Goal: Transaction & Acquisition: Subscribe to service/newsletter

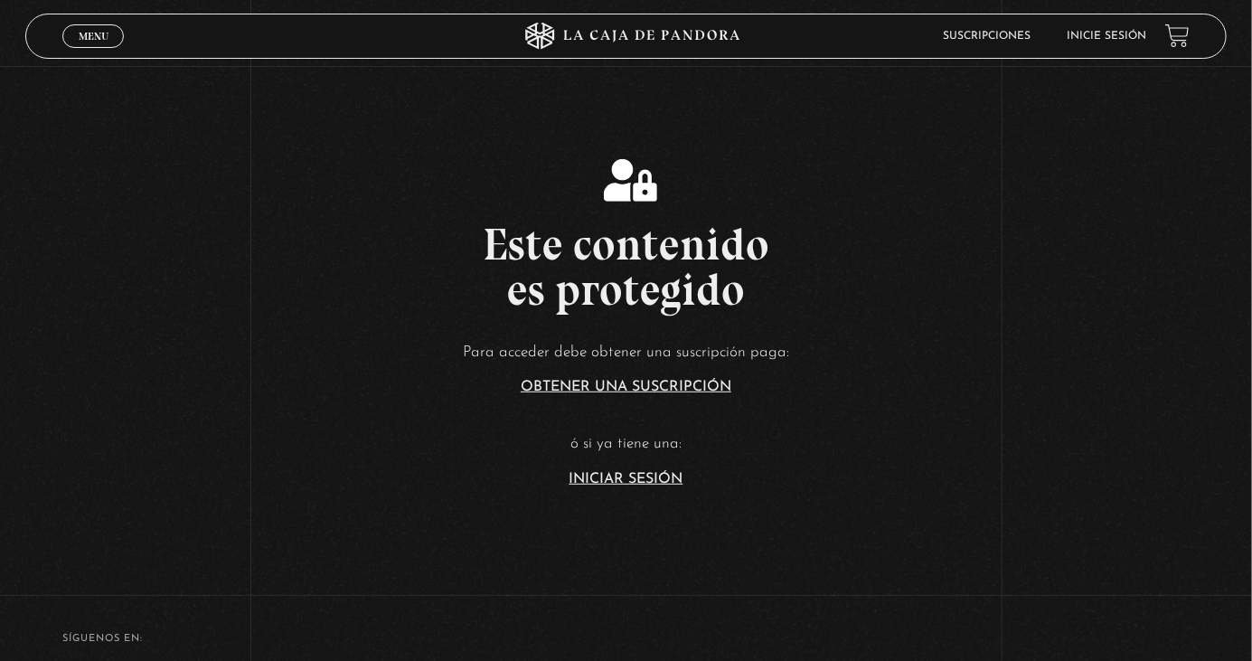
scroll to position [259, 0]
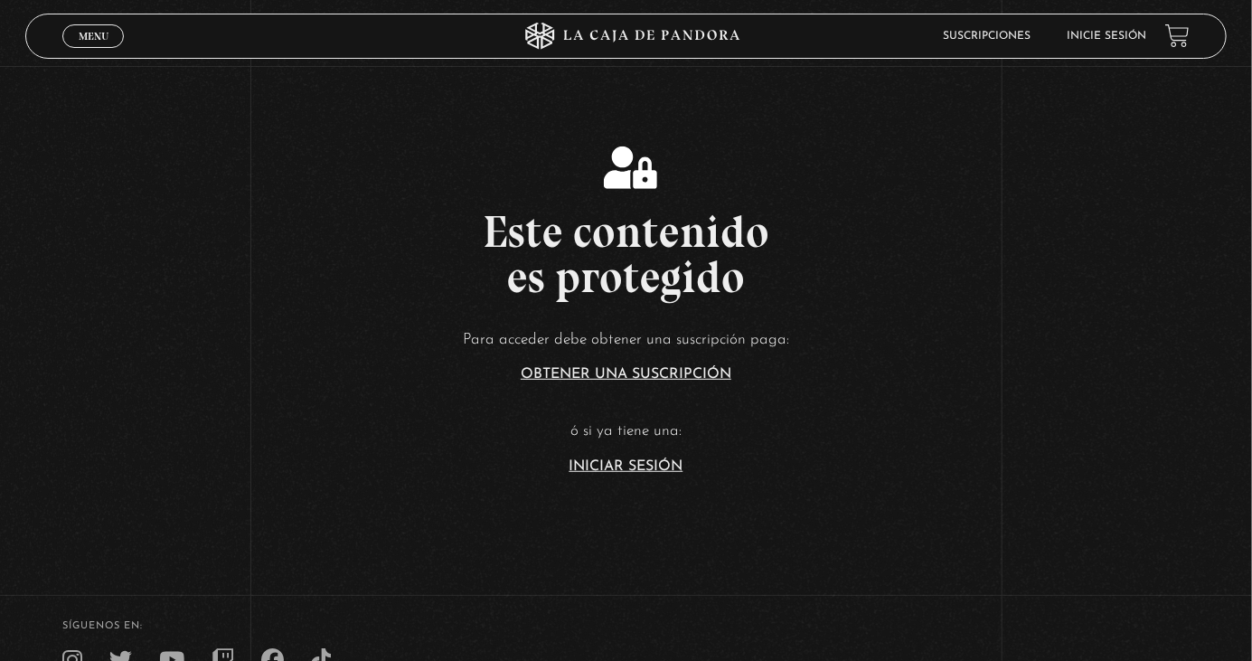
click at [648, 474] on link "Iniciar Sesión" at bounding box center [627, 466] width 114 height 14
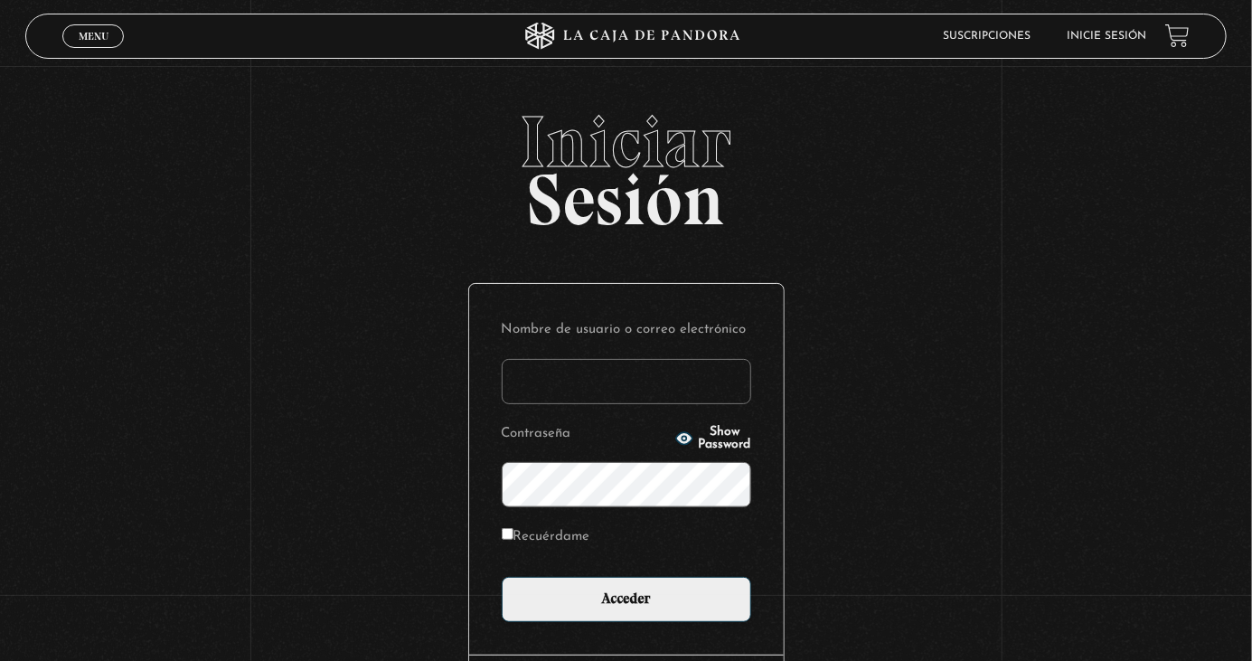
click at [644, 401] on input "Nombre de usuario o correo electrónico" at bounding box center [627, 381] width 250 height 45
type input "marjorie.torres borge"
click at [502, 577] on input "Acceder" at bounding box center [627, 599] width 250 height 45
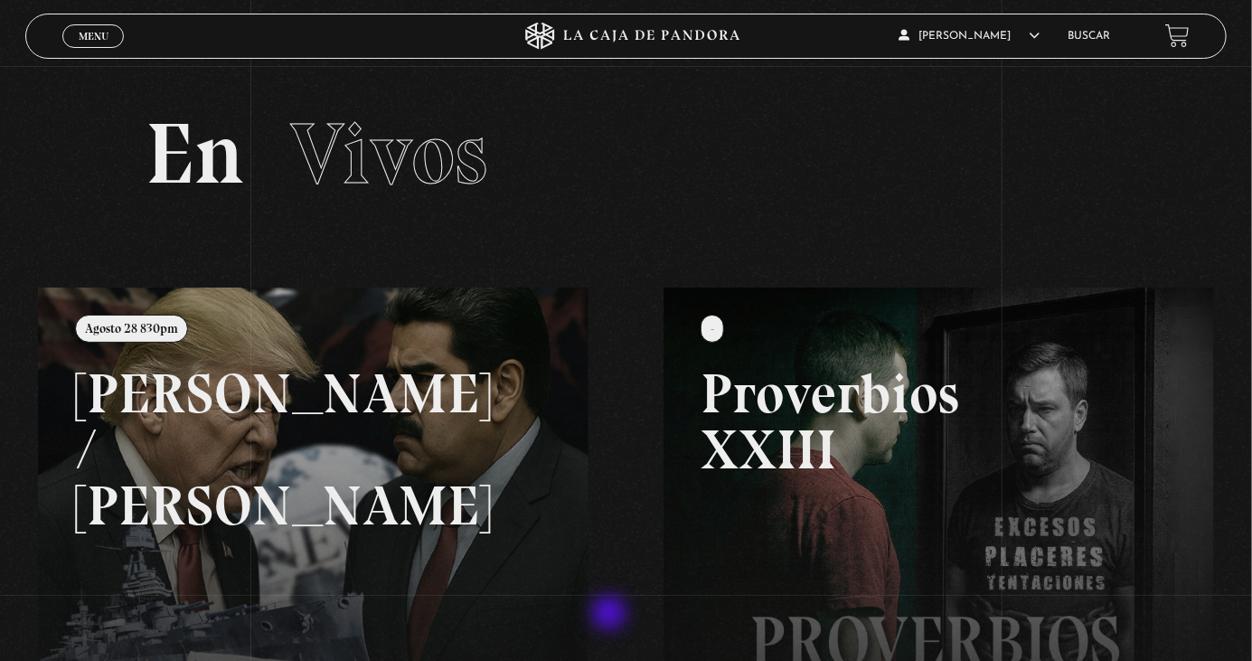
click at [312, 515] on link at bounding box center [664, 618] width 1252 height 661
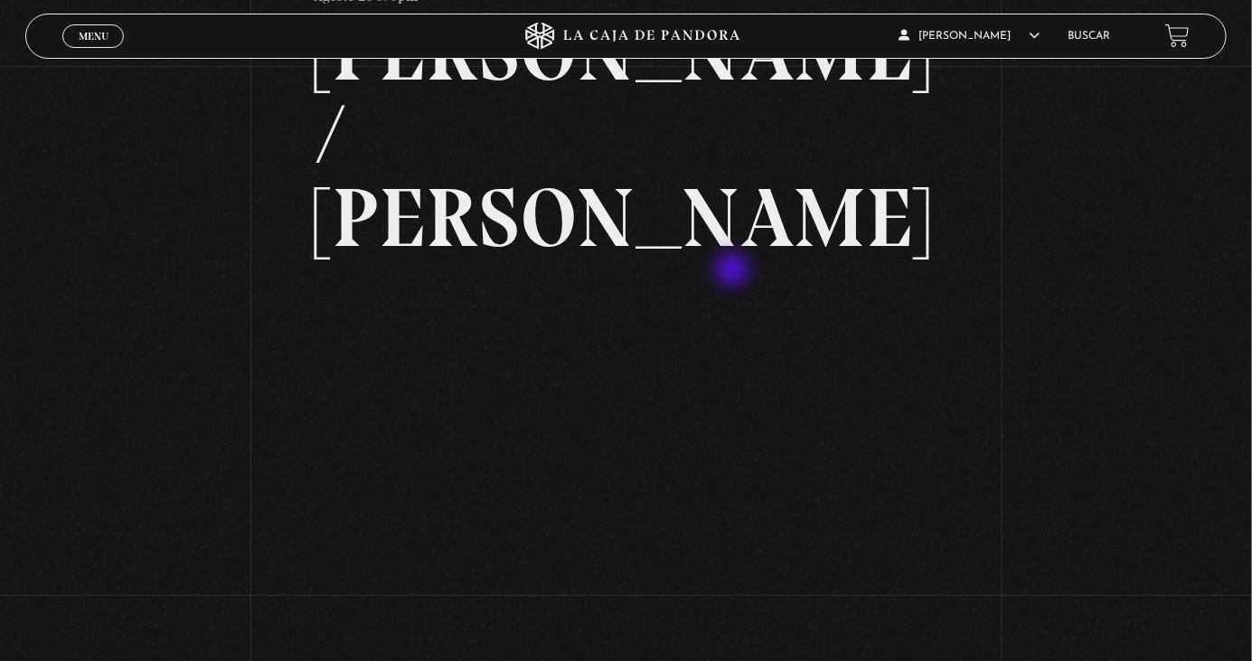
scroll to position [14, 0]
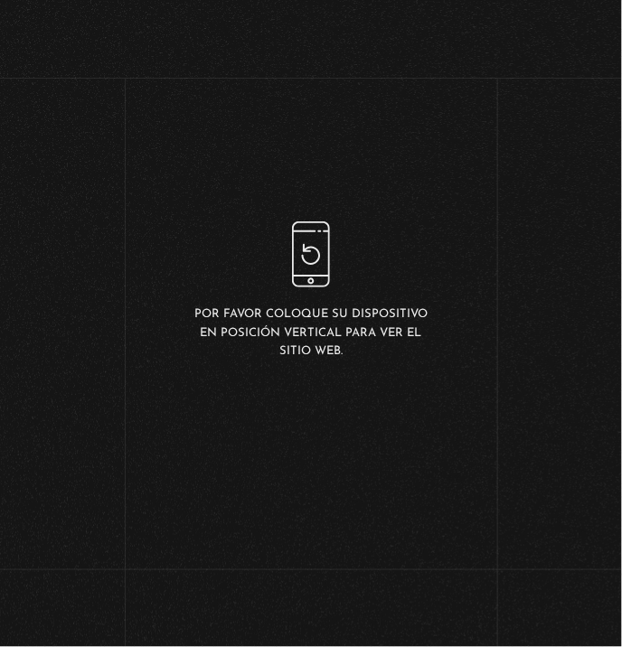
click at [386, 243] on div "Por favor coloque su dispositivo en posición vertical para ver el sitio web." at bounding box center [311, 291] width 622 height 582
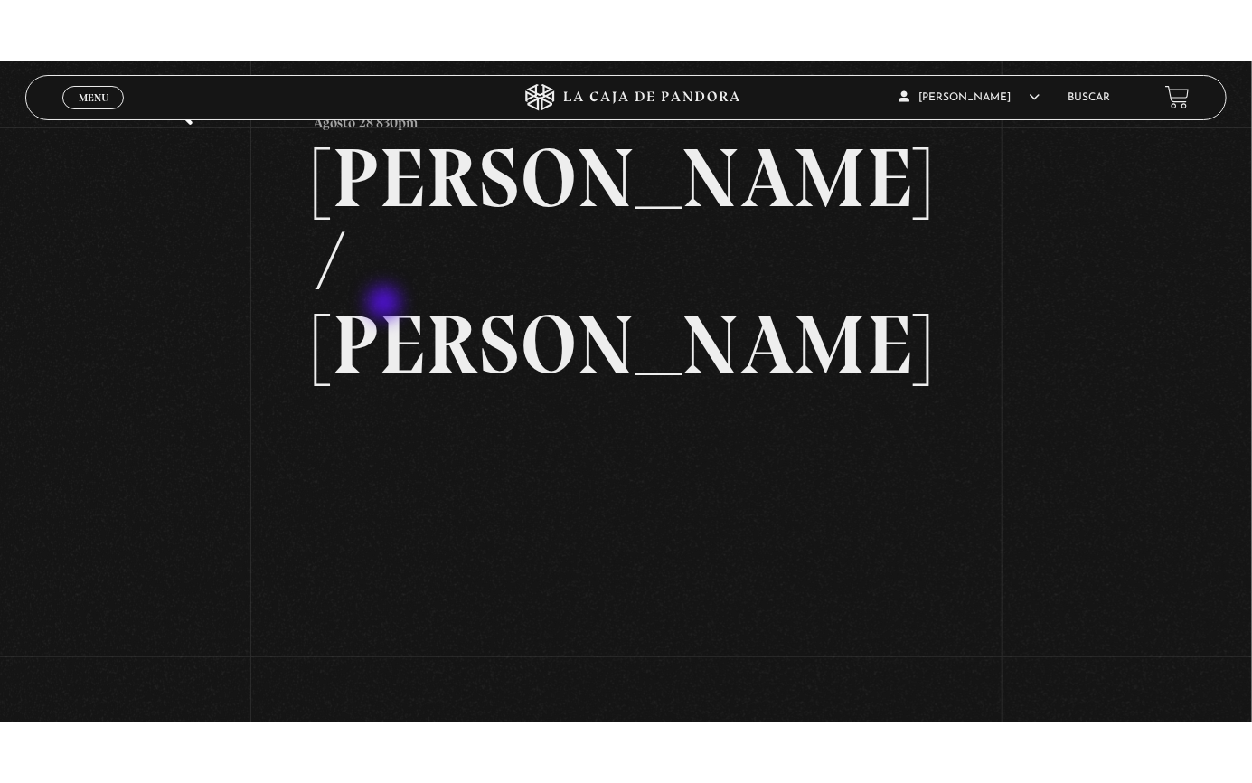
scroll to position [91, 0]
